Goal: Transaction & Acquisition: Purchase product/service

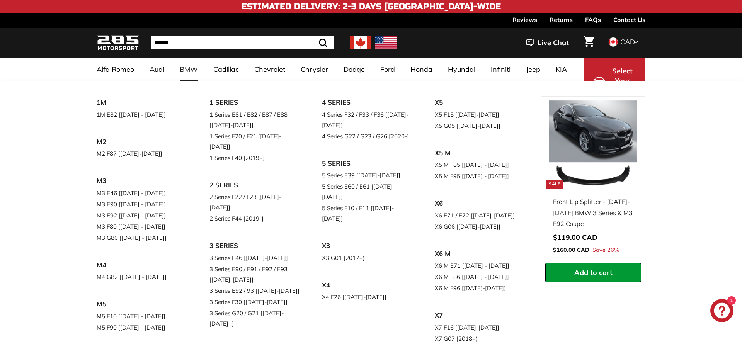
click at [236, 296] on link "3 Series F30 [[DATE]-[DATE]]" at bounding box center [254, 301] width 91 height 11
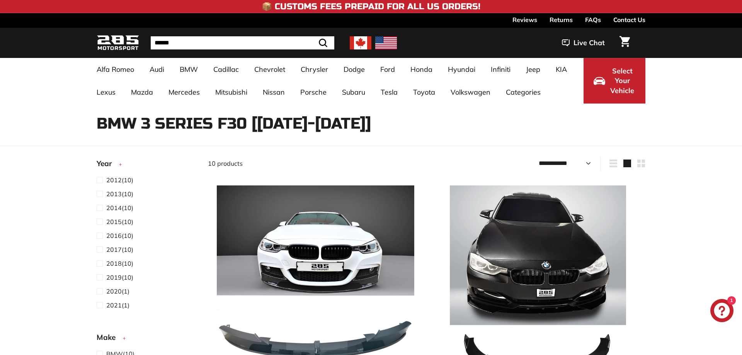
select select "**********"
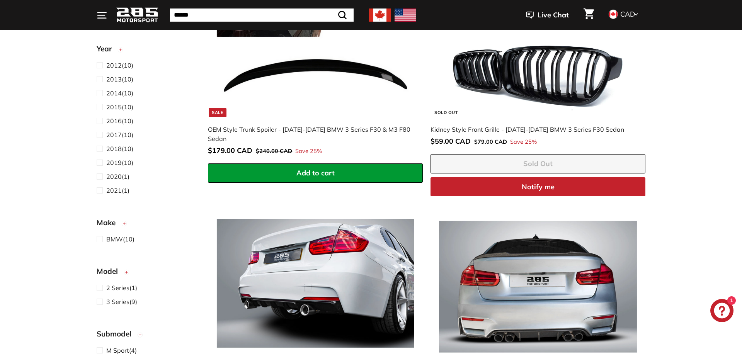
scroll to position [934, 0]
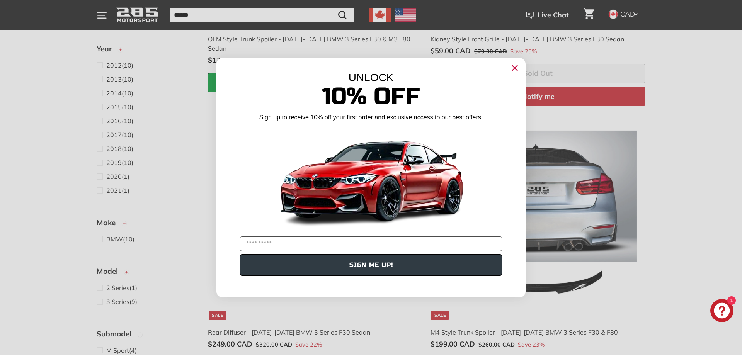
click at [515, 66] on circle "Close dialog" at bounding box center [515, 68] width 12 height 12
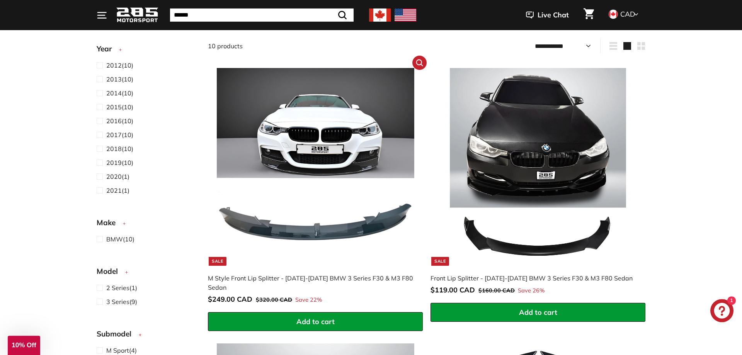
scroll to position [121, 0]
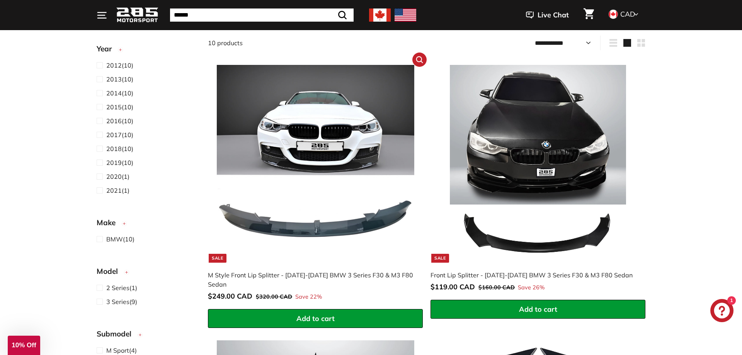
click at [340, 192] on img at bounding box center [315, 163] width 197 height 197
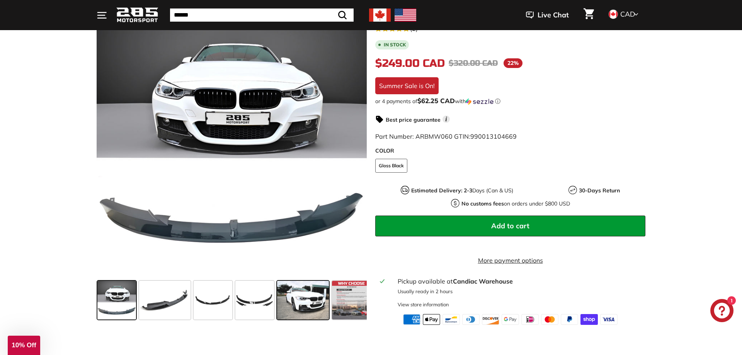
scroll to position [151, 0]
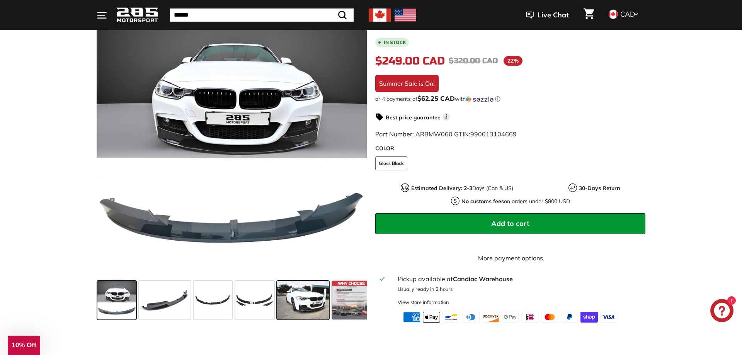
click at [297, 281] on span at bounding box center [302, 300] width 51 height 39
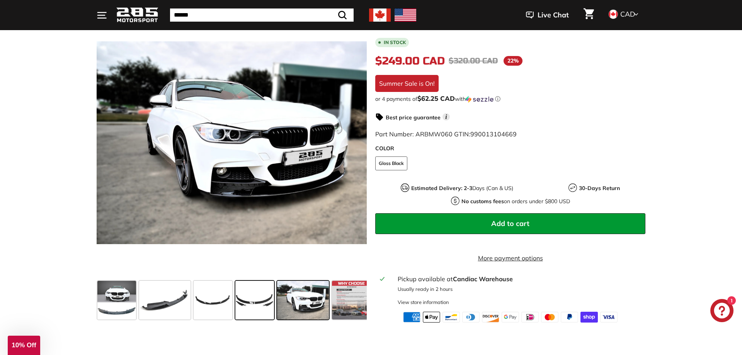
click at [261, 281] on span at bounding box center [254, 300] width 39 height 39
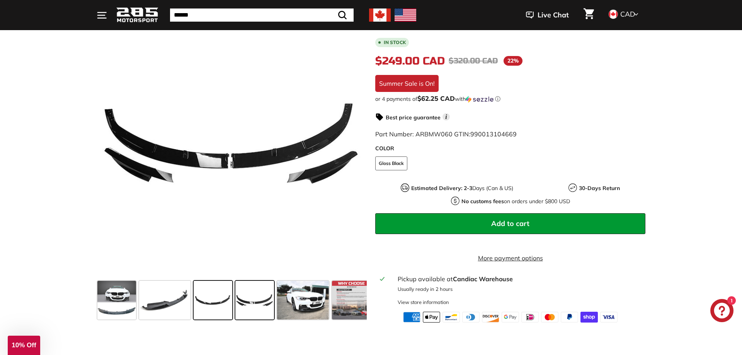
click at [214, 281] on span at bounding box center [213, 300] width 39 height 39
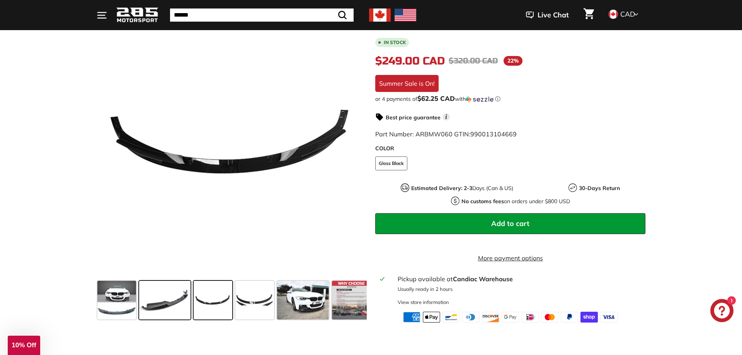
click at [173, 281] on span at bounding box center [164, 300] width 51 height 39
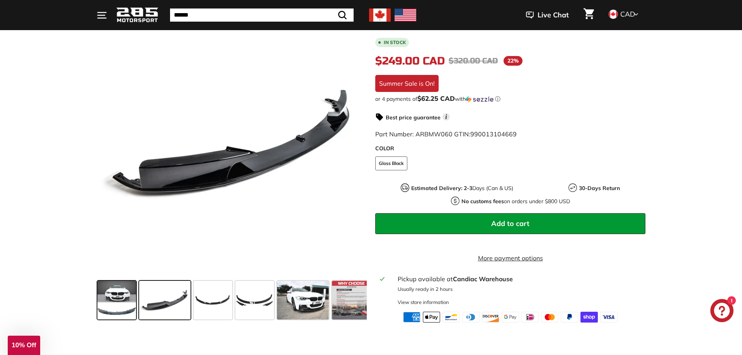
click at [122, 281] on span at bounding box center [116, 300] width 39 height 39
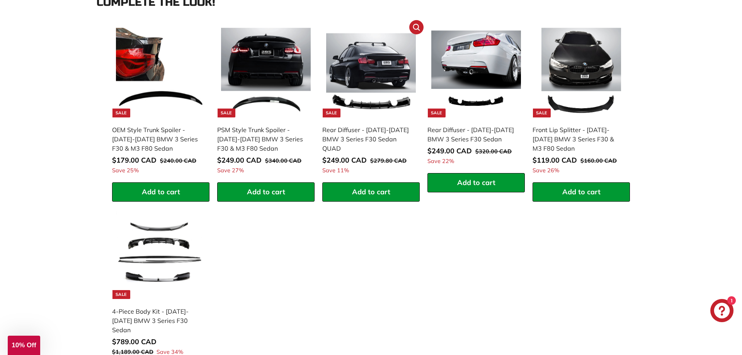
scroll to position [633, 0]
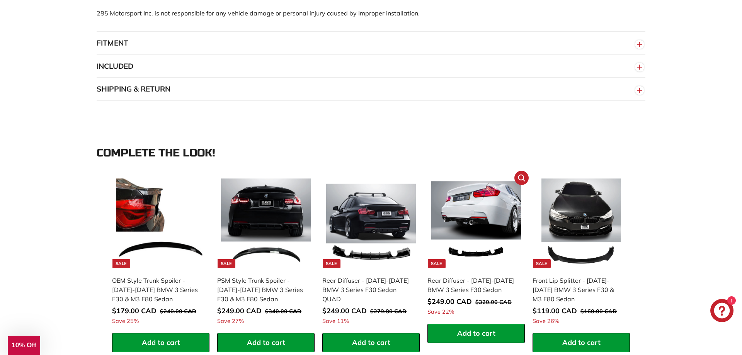
click at [484, 186] on img at bounding box center [476, 224] width 90 height 90
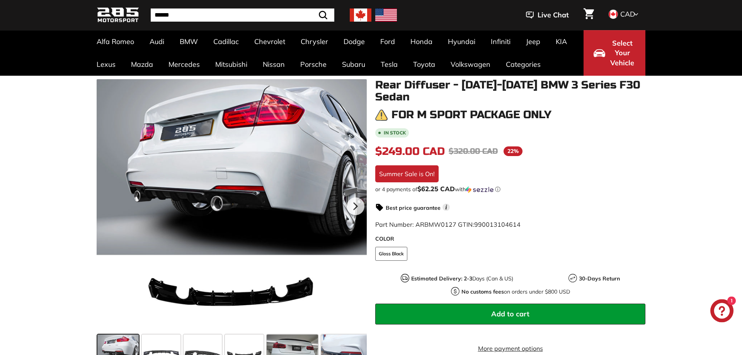
scroll to position [90, 0]
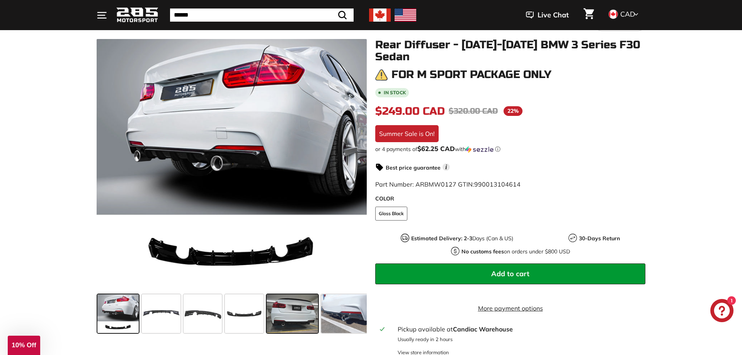
click at [308, 306] on span at bounding box center [292, 313] width 51 height 39
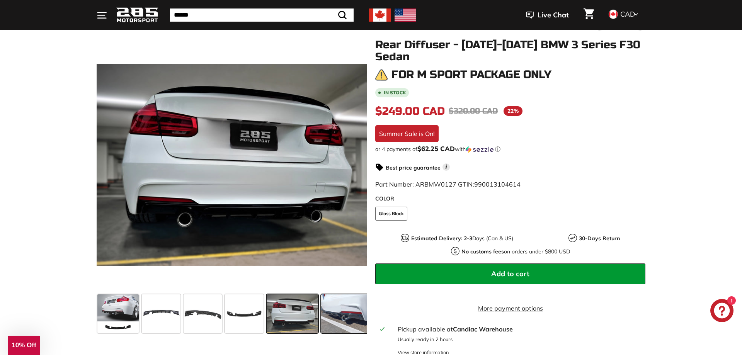
click at [355, 311] on span at bounding box center [346, 313] width 51 height 39
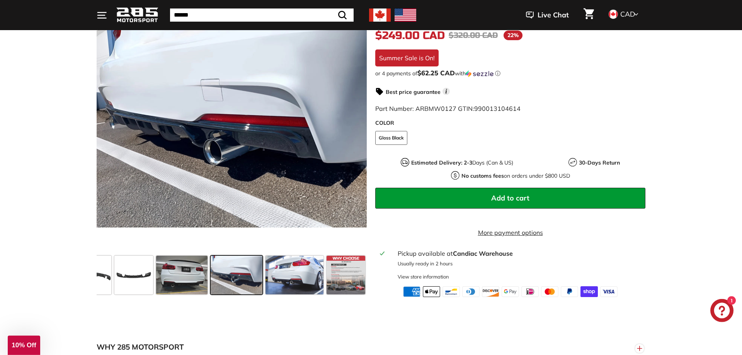
scroll to position [181, 0]
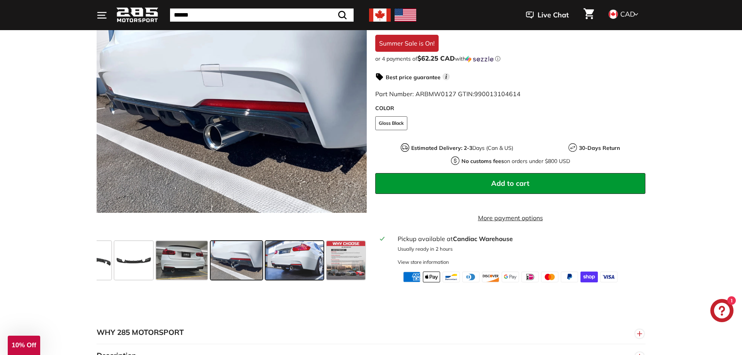
click at [284, 241] on span at bounding box center [294, 260] width 58 height 39
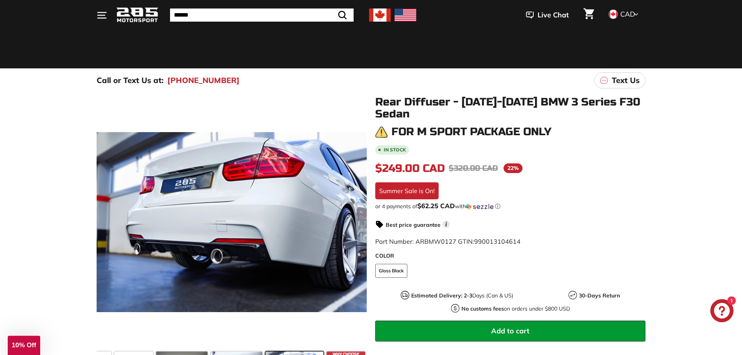
scroll to position [30, 0]
